Goal: Task Accomplishment & Management: Manage account settings

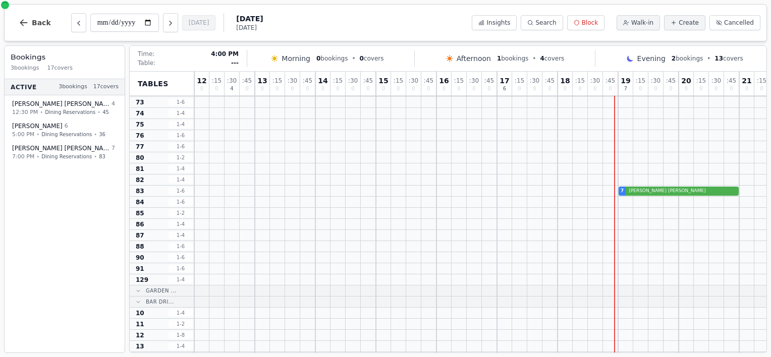
scroll to position [516, 0]
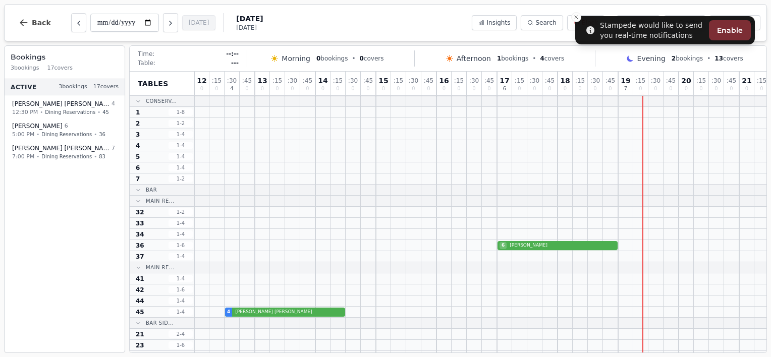
click at [373, 150] on div at bounding box center [368, 145] width 15 height 11
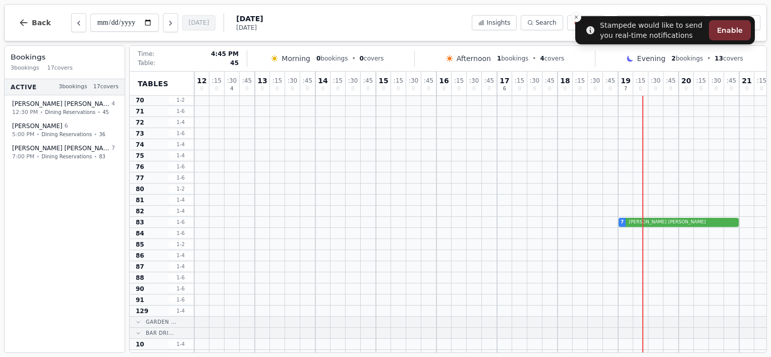
scroll to position [468, 0]
click at [669, 220] on div "7 Michelle Wilson" at bounding box center [512, 222] width 636 height 11
select select "****"
select select "*"
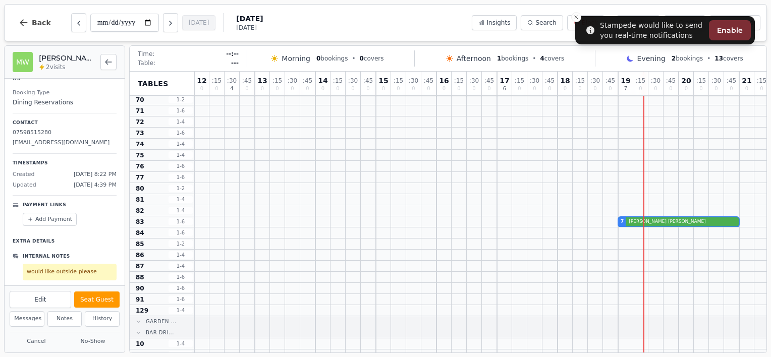
scroll to position [0, 0]
